Goal: Task Accomplishment & Management: Use online tool/utility

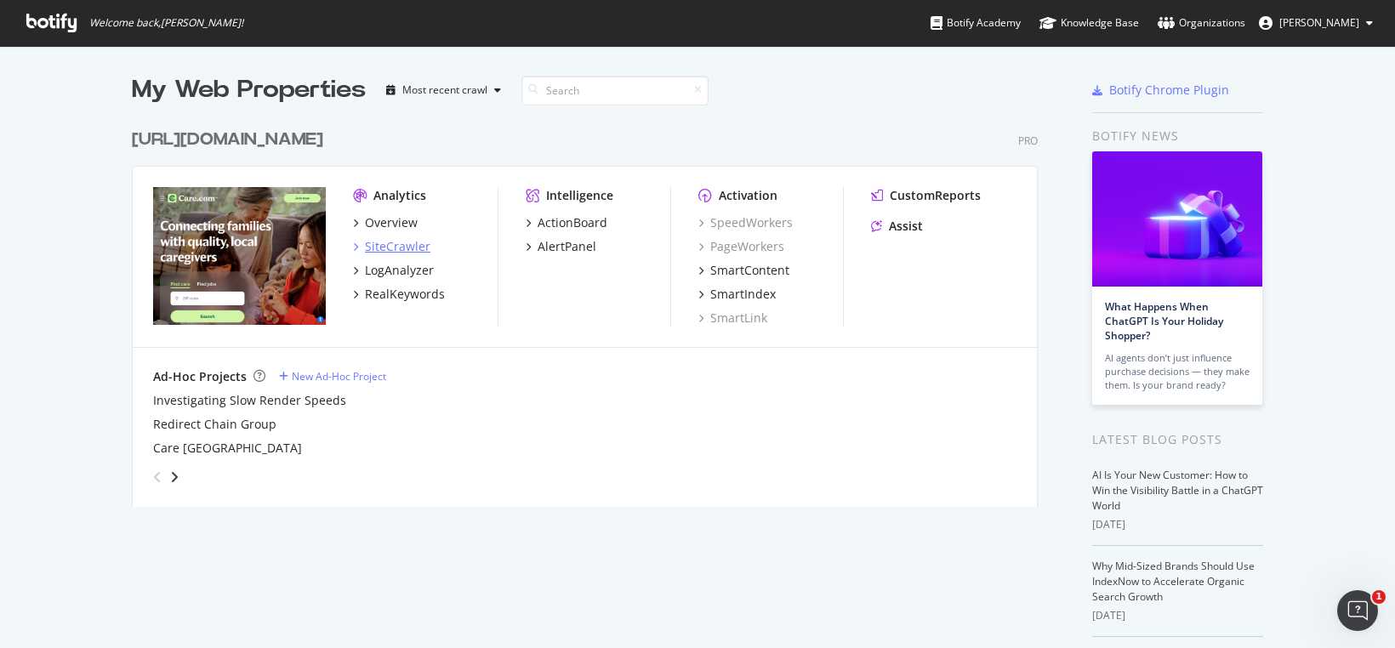
click at [396, 246] on div "SiteCrawler" at bounding box center [398, 246] width 66 height 17
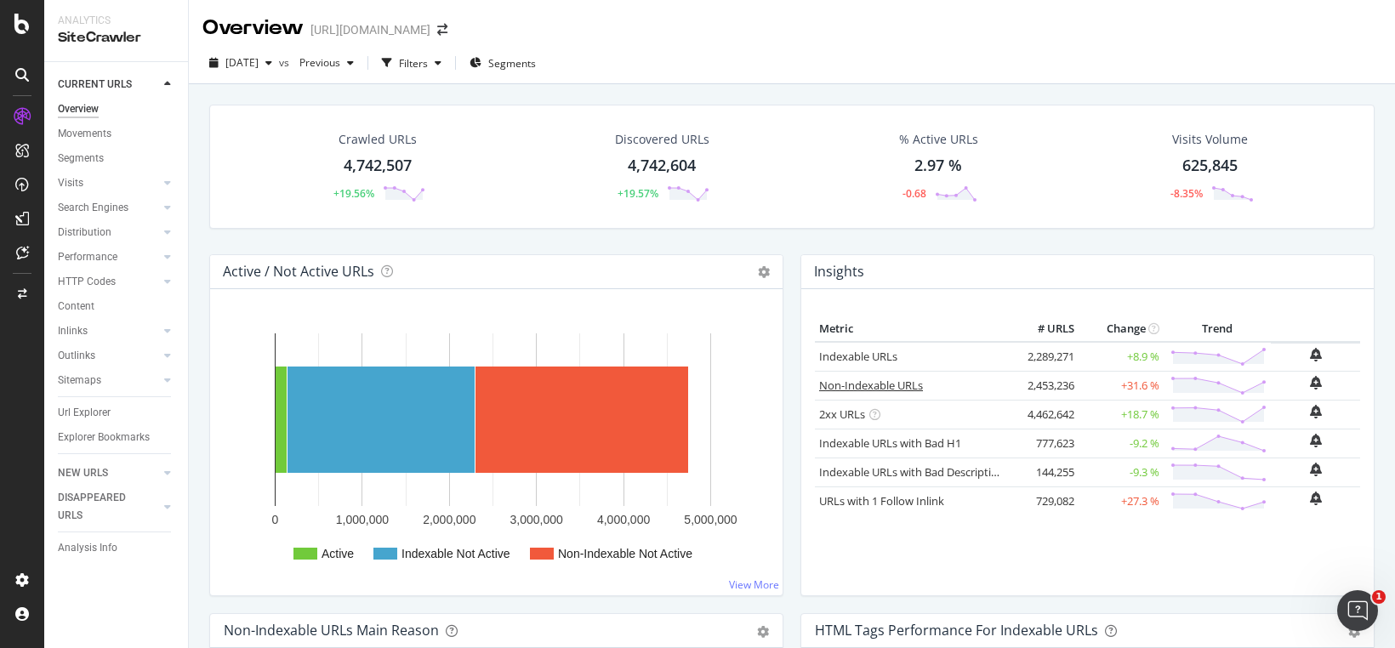
click at [837, 386] on link "Non-Indexable URLs" at bounding box center [871, 385] width 104 height 15
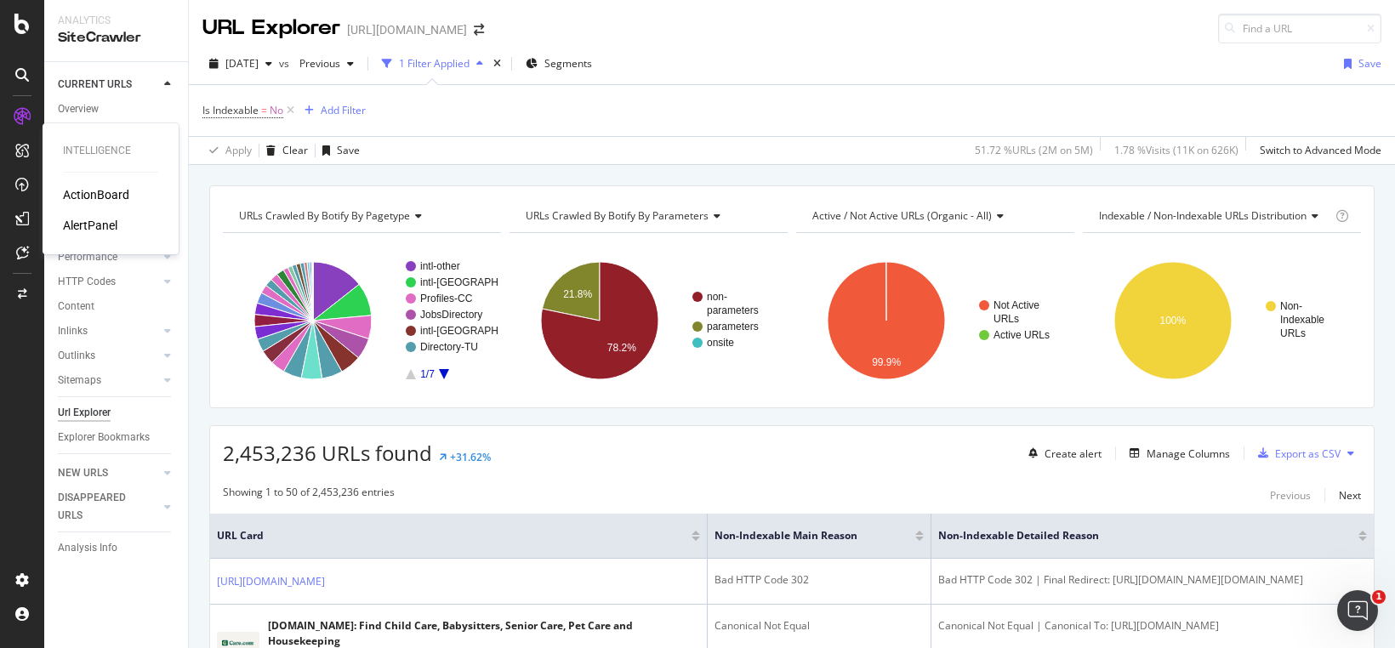
click at [103, 225] on div "AlertPanel" at bounding box center [90, 225] width 54 height 17
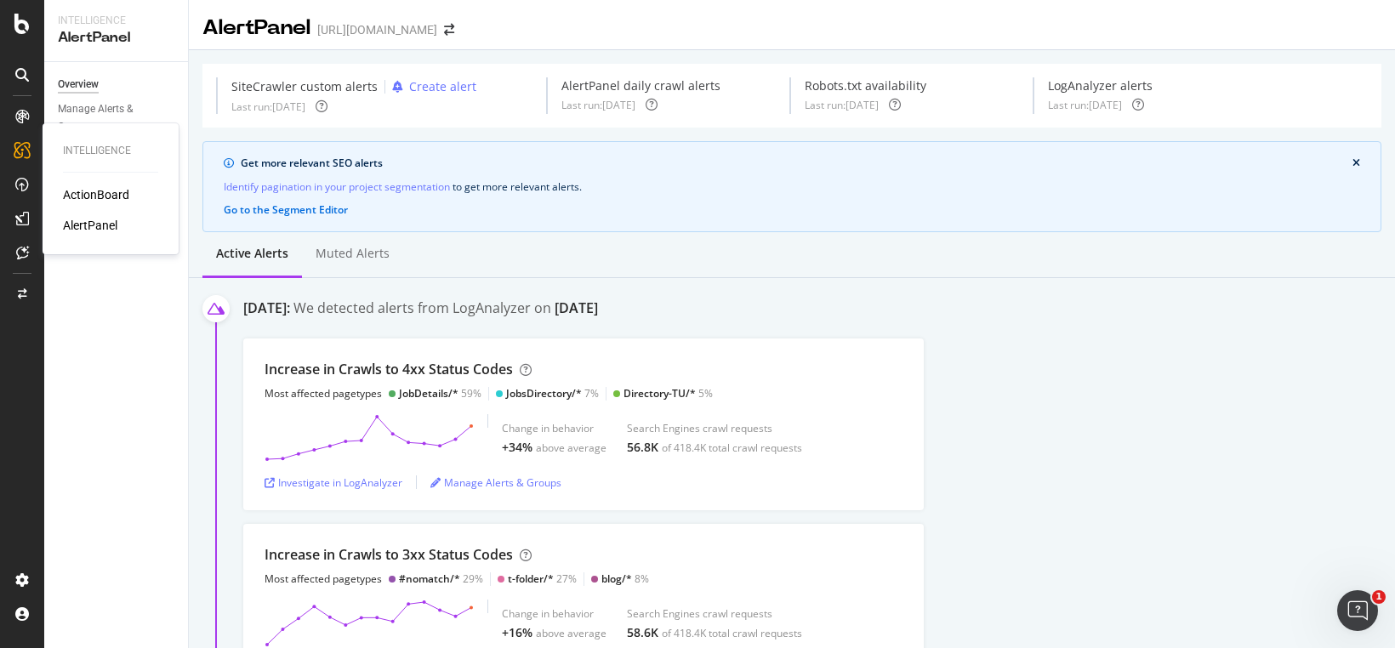
click at [97, 191] on div "ActionBoard" at bounding box center [96, 194] width 66 height 17
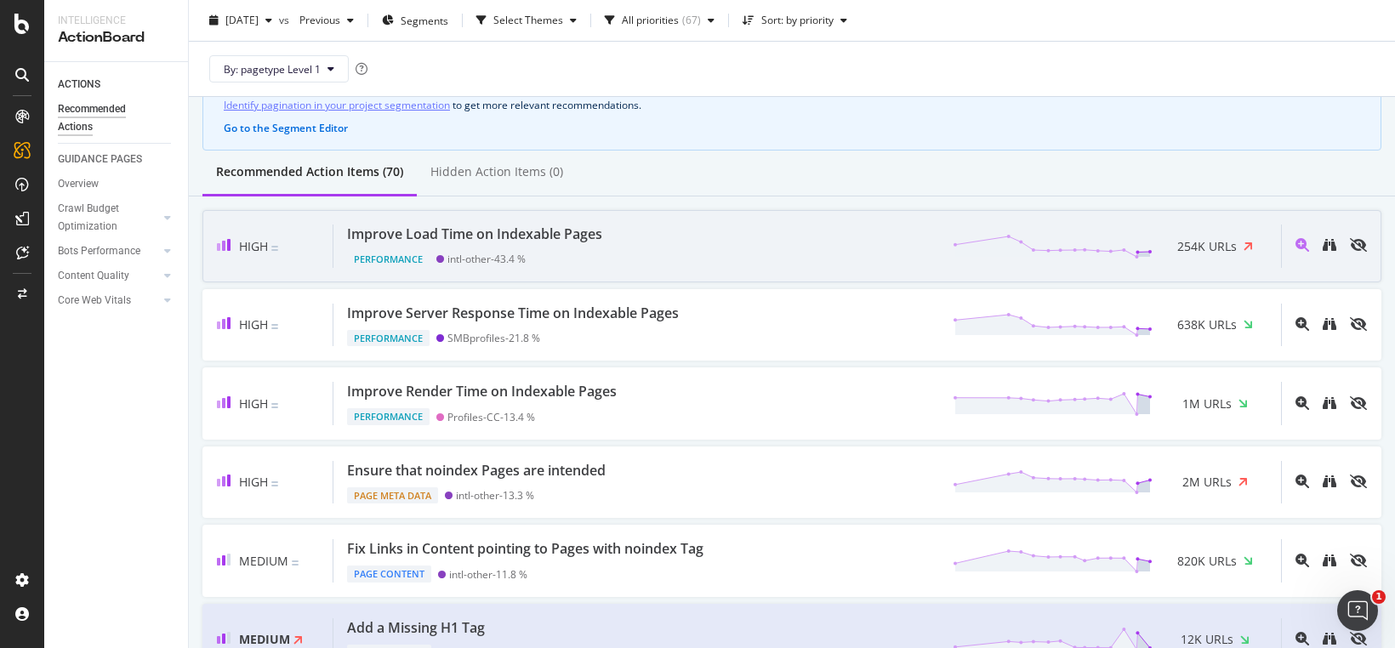
scroll to position [114, 0]
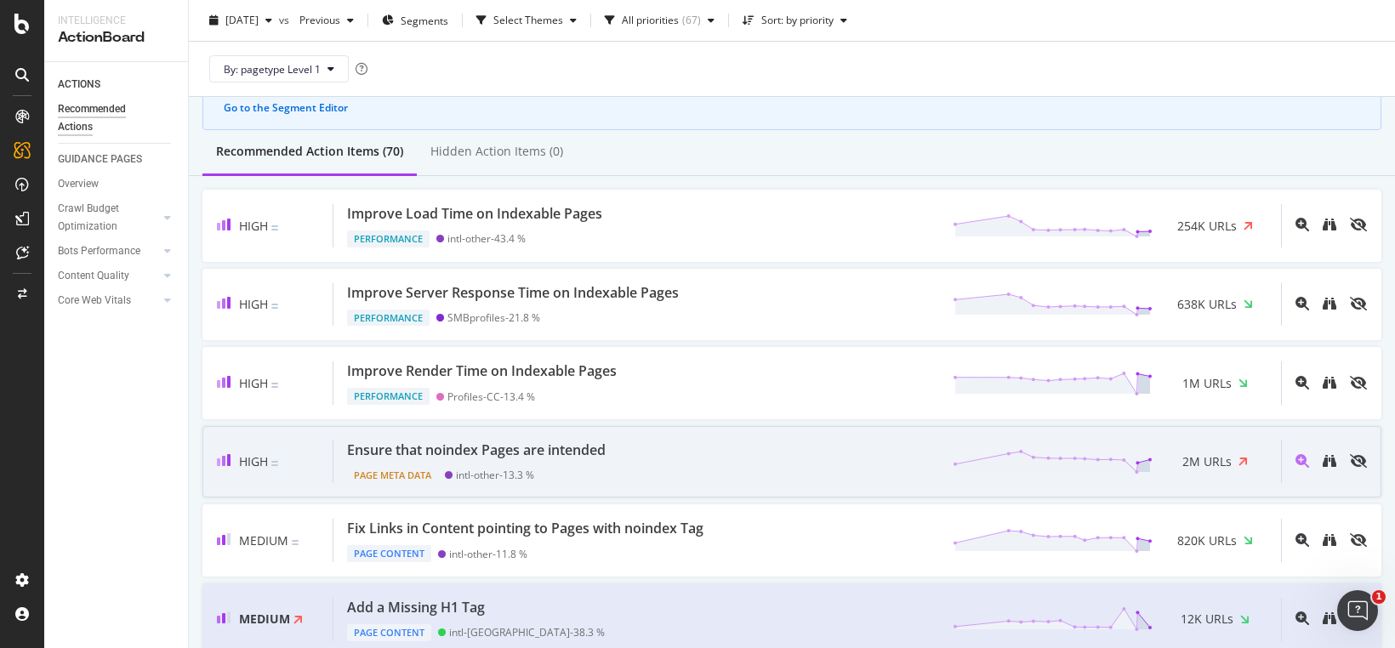
click at [635, 464] on div "Ensure that noindex Pages are intended Page Meta Data intl-other - 13.3 % 2M UR…" at bounding box center [807, 462] width 948 height 43
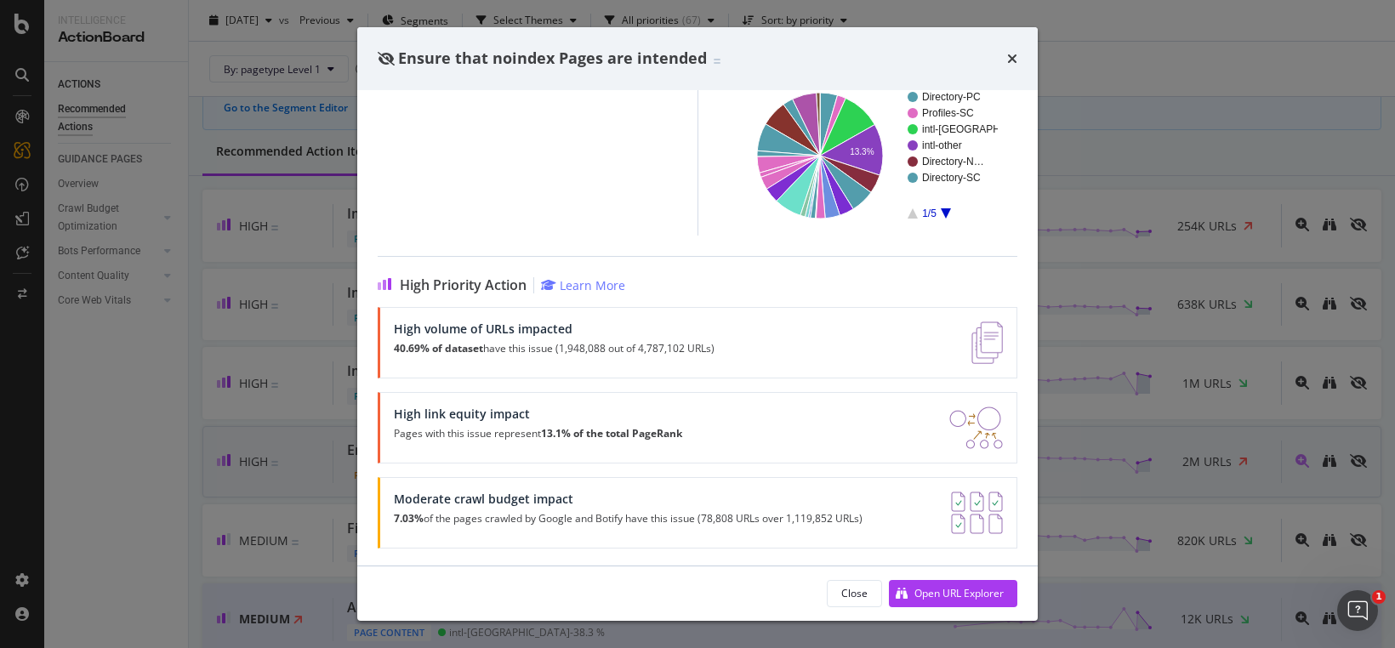
scroll to position [196, 0]
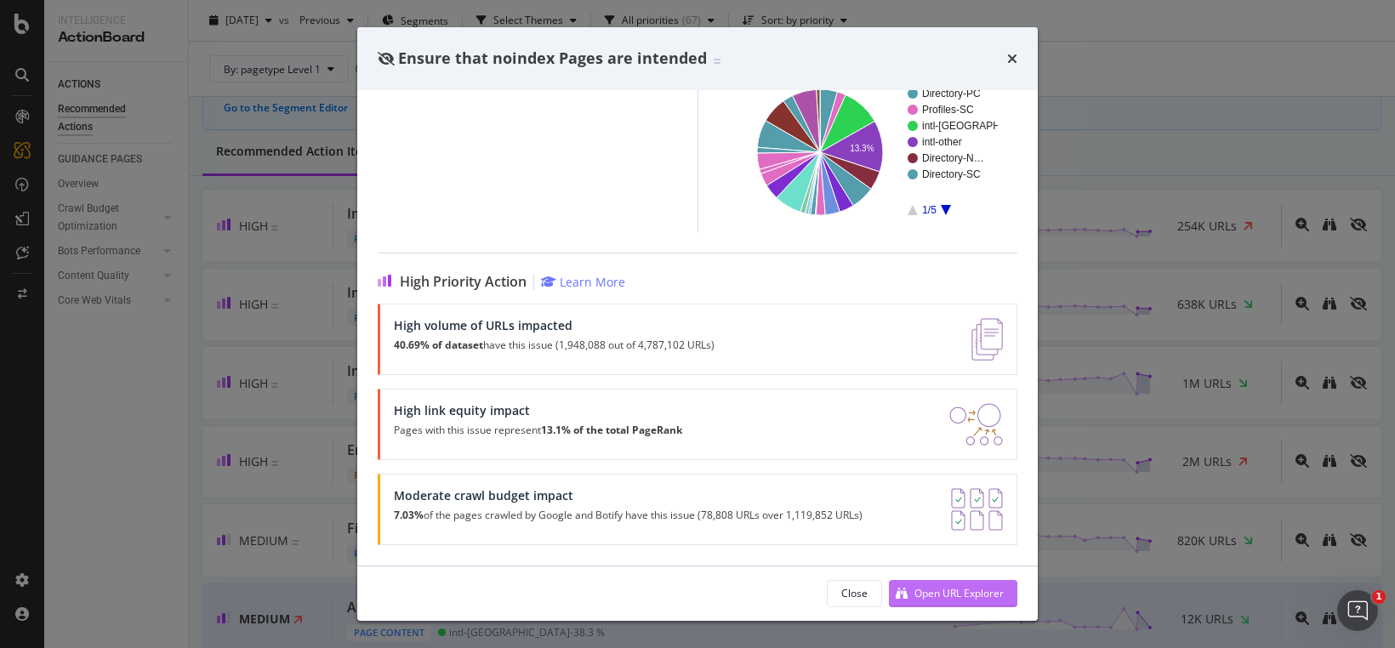
click at [942, 594] on div "Open URL Explorer" at bounding box center [959, 593] width 89 height 14
click at [1011, 62] on icon "times" at bounding box center [1012, 59] width 10 height 14
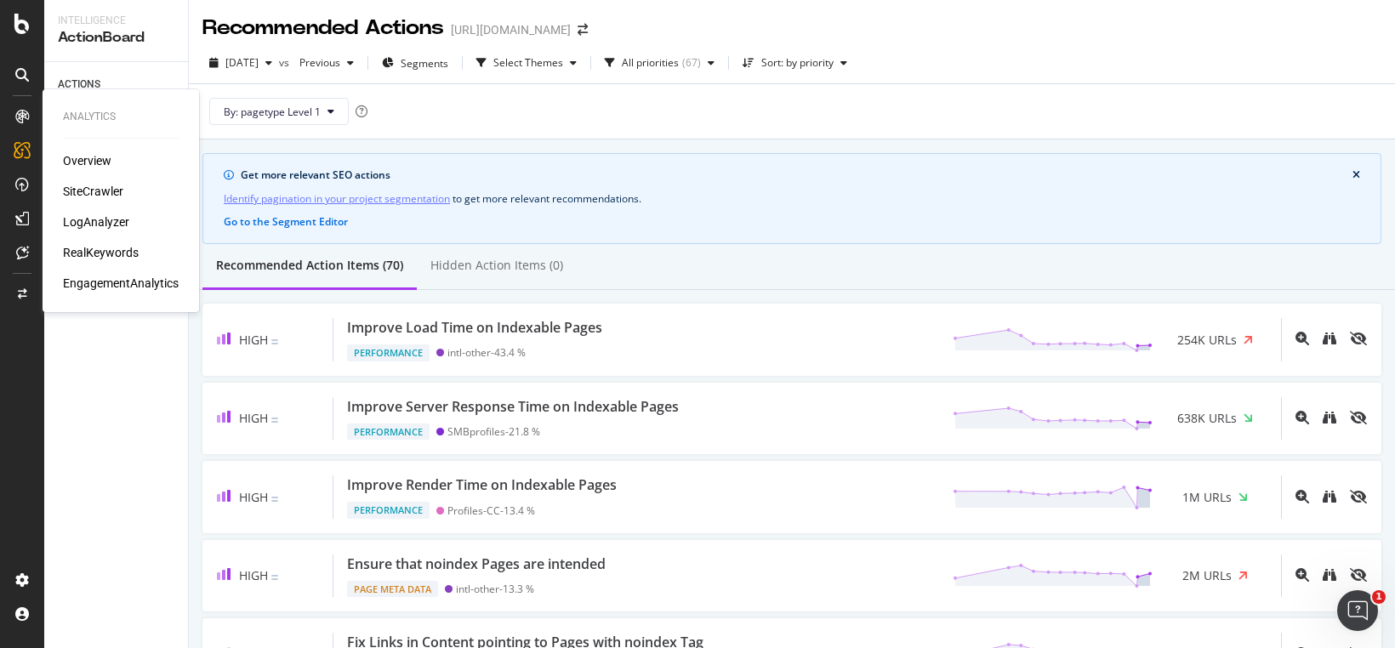
click at [90, 256] on div "RealKeywords" at bounding box center [101, 252] width 76 height 17
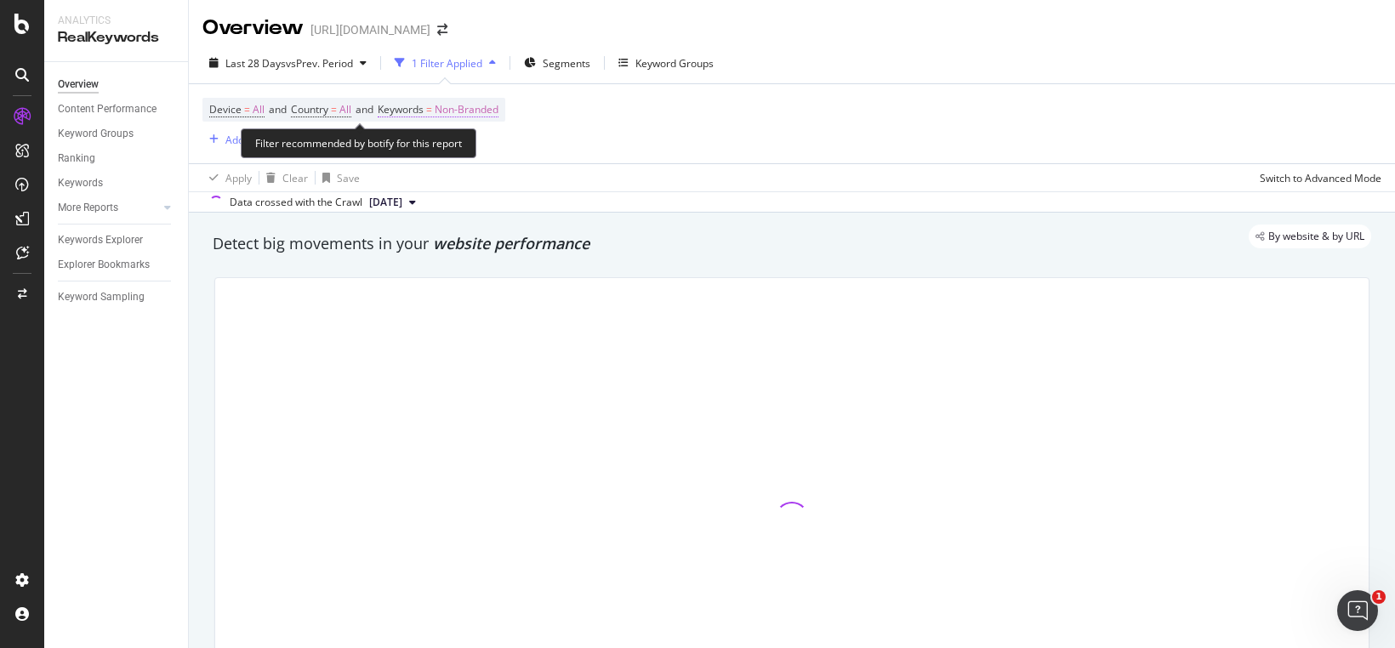
click at [472, 106] on span "Non-Branded" at bounding box center [467, 110] width 64 height 24
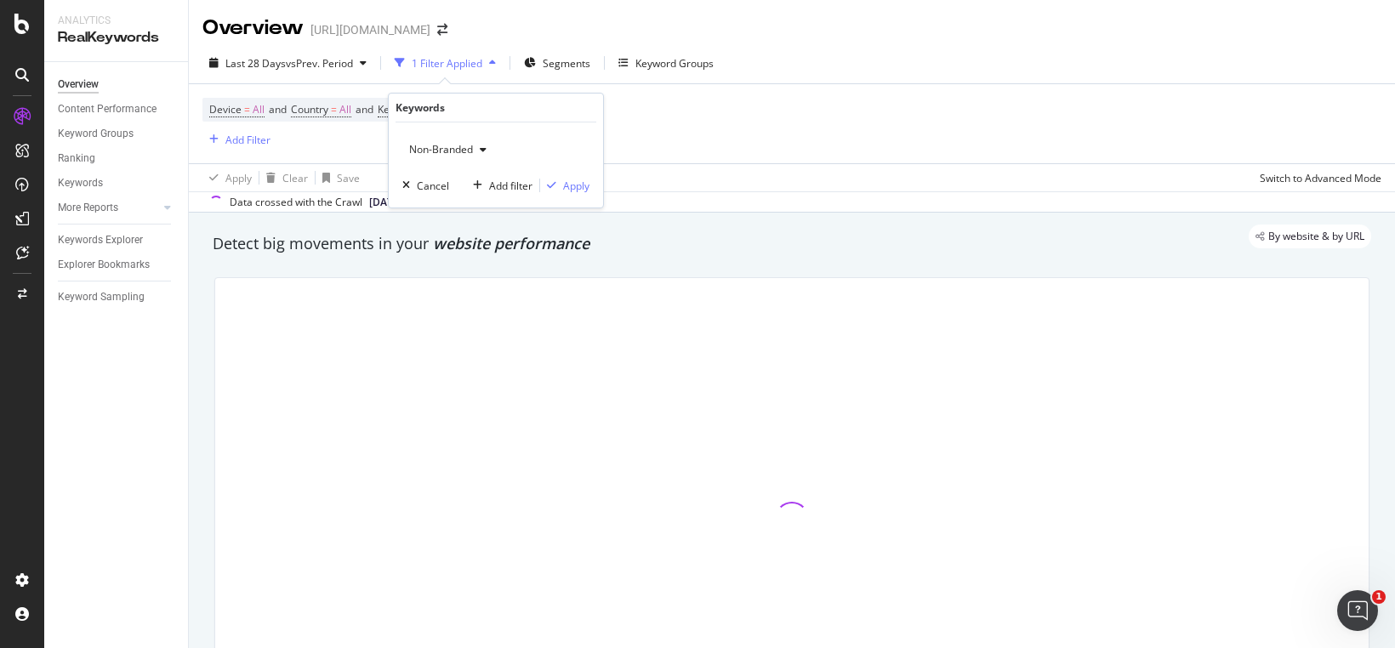
click at [460, 152] on span "Non-Branded" at bounding box center [437, 149] width 71 height 14
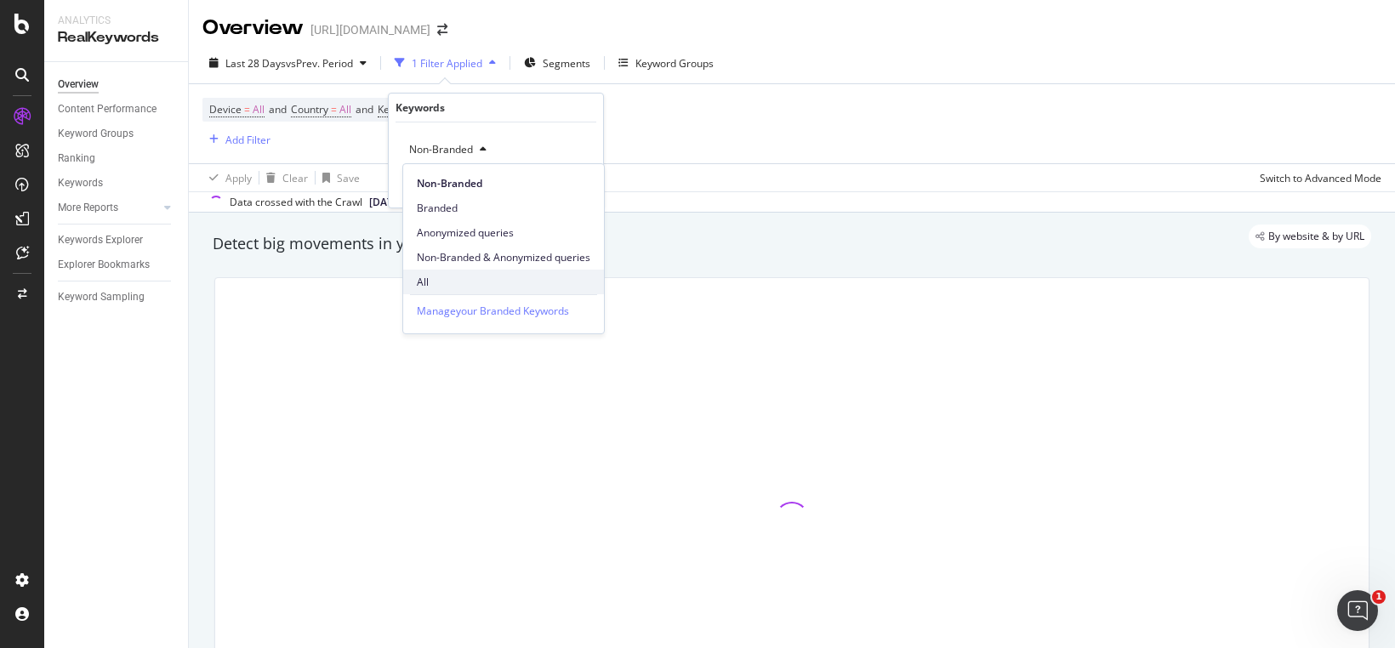
click at [418, 277] on span "All" at bounding box center [504, 282] width 174 height 15
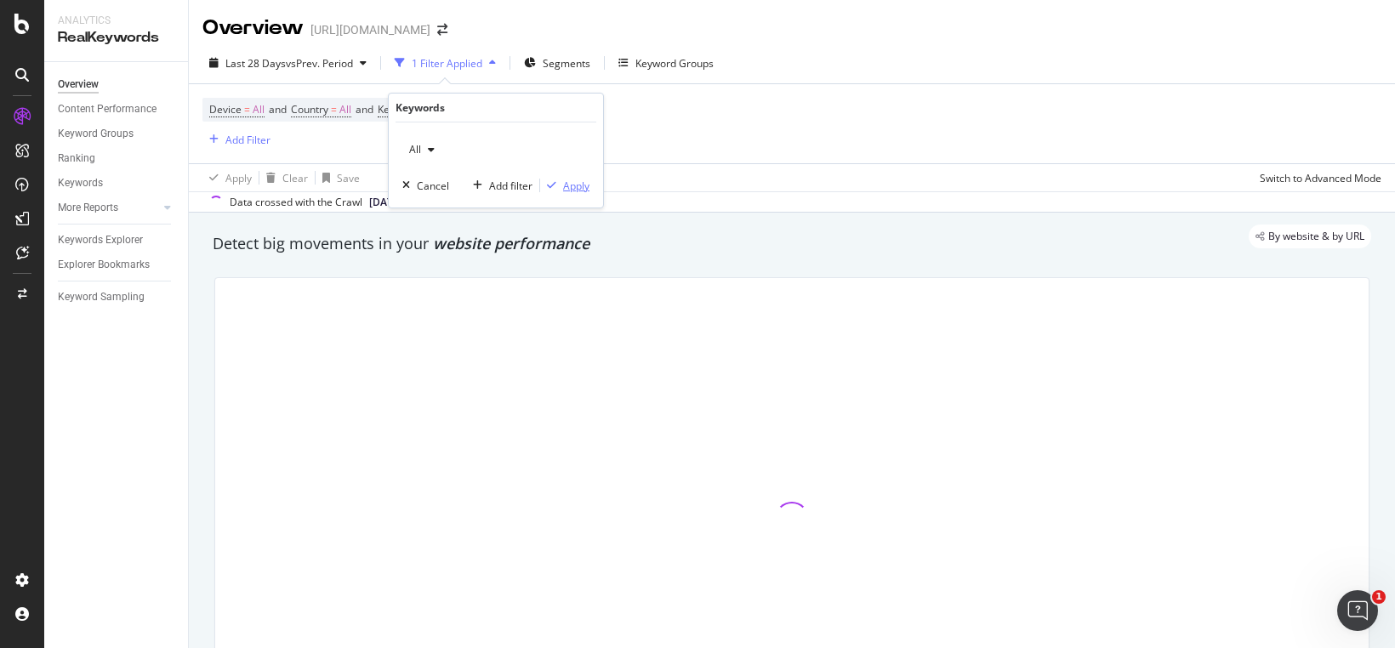
click at [575, 183] on div "Apply" at bounding box center [576, 186] width 26 height 14
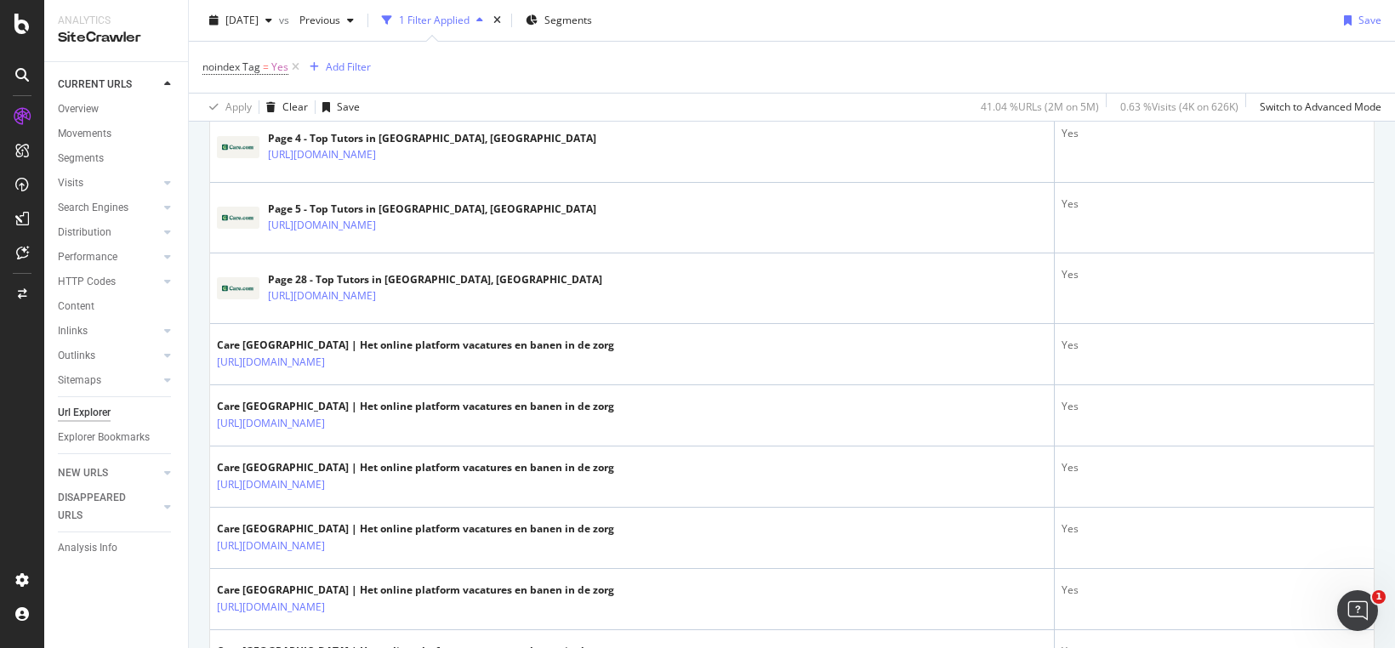
scroll to position [1848, 0]
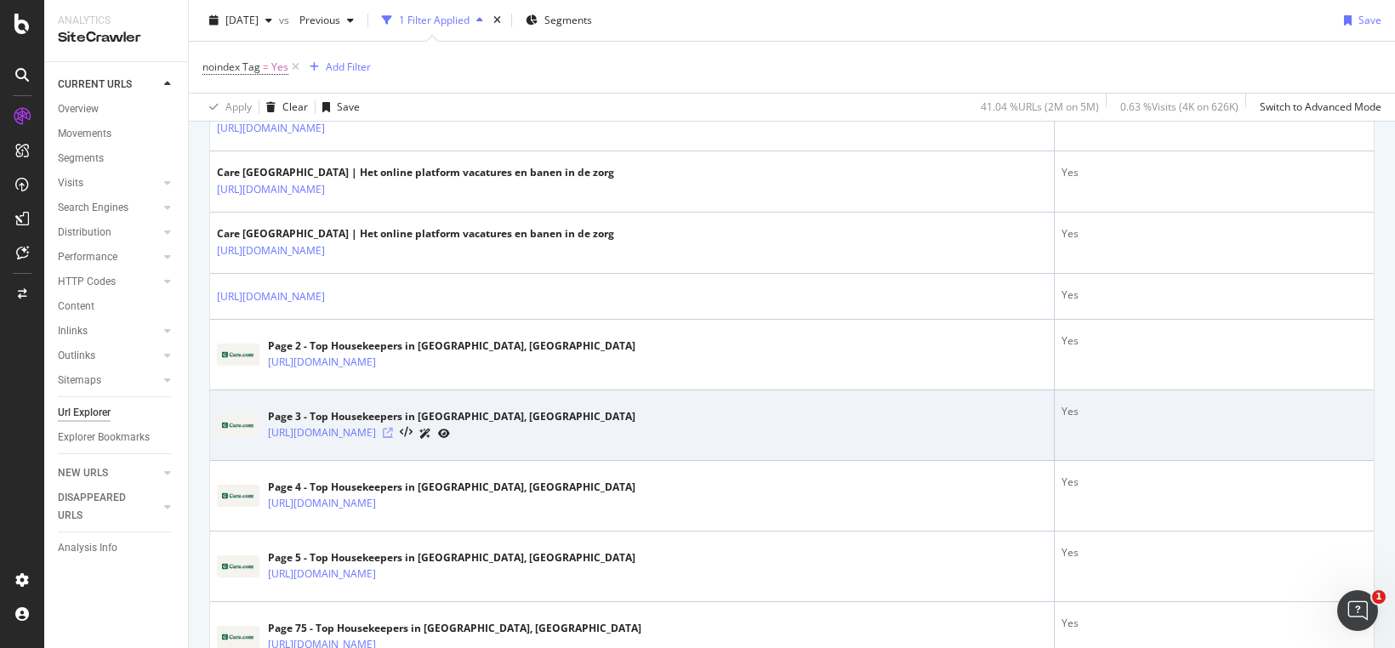
click at [393, 438] on icon at bounding box center [388, 433] width 10 height 10
